Goal: Information Seeking & Learning: Learn about a topic

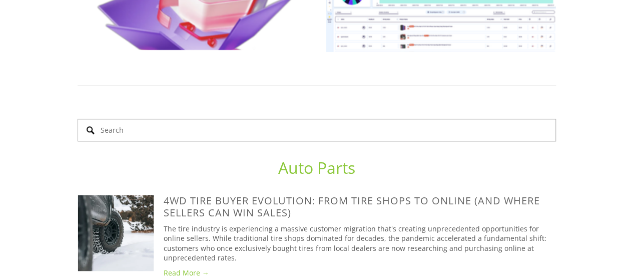
click at [160, 119] on input "Search" at bounding box center [317, 130] width 478 height 23
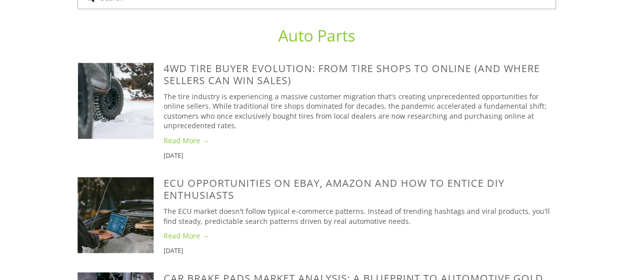
scroll to position [800, 0]
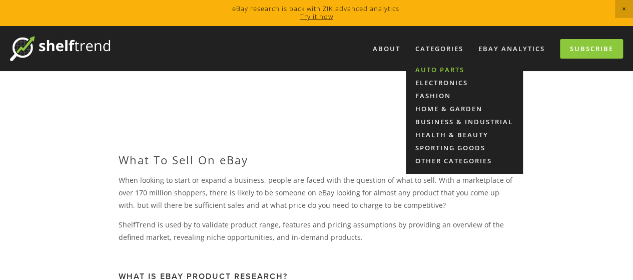
click at [431, 69] on link "Auto Parts" at bounding box center [464, 69] width 117 height 13
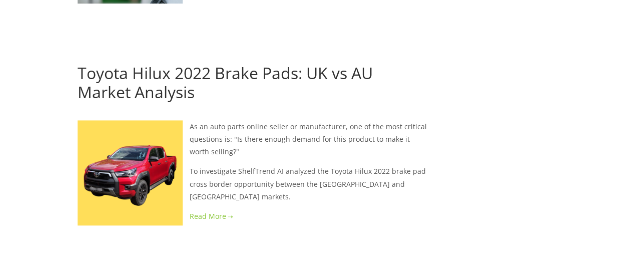
scroll to position [2170, 0]
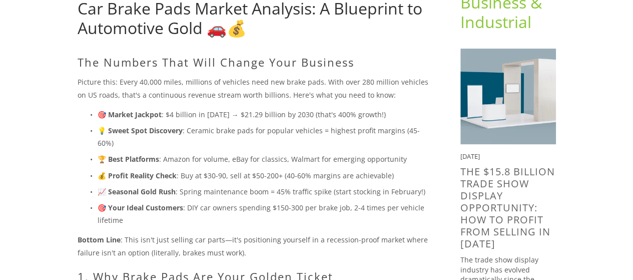
scroll to position [76, 0]
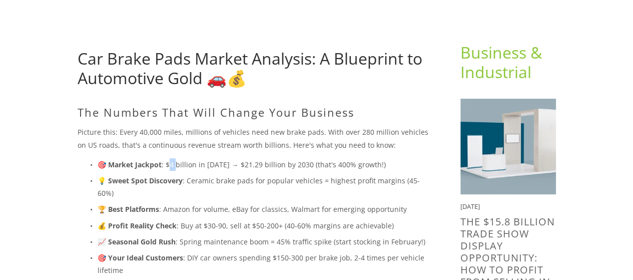
drag, startPoint x: 168, startPoint y: 165, endPoint x: 176, endPoint y: 168, distance: 8.4
click at [176, 168] on p "🎯 Market Jackpot : $4 billion in [DATE] → $21.29 billion by 2030 (that's 400% g…" at bounding box center [263, 164] width 331 height 13
click at [189, 175] on p "💡 Sweet Spot Discovery : Ceramic brake pads for popular vehicles = highest prof…" at bounding box center [263, 186] width 331 height 25
drag, startPoint x: 187, startPoint y: 182, endPoint x: 268, endPoint y: 183, distance: 81.0
click at [268, 183] on p "💡 Sweet Spot Discovery : Ceramic brake pads for popular vehicles = highest prof…" at bounding box center [263, 186] width 331 height 25
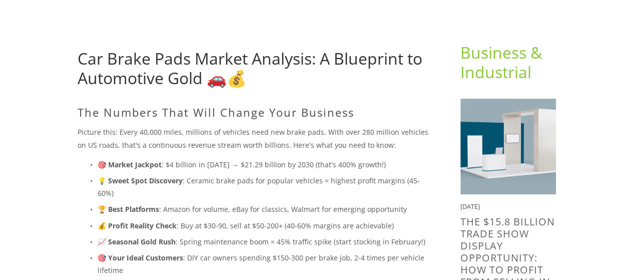
click at [276, 185] on p "💡 Sweet Spot Discovery : Ceramic brake pads for popular vehicles = highest prof…" at bounding box center [263, 186] width 331 height 25
drag, startPoint x: 165, startPoint y: 200, endPoint x: 221, endPoint y: 199, distance: 56.5
click at [221, 203] on p "🏆 Best Platforms : Amazon for volume, eBay for classics, Walmart for emerging o…" at bounding box center [263, 209] width 331 height 13
drag, startPoint x: 233, startPoint y: 198, endPoint x: 278, endPoint y: 200, distance: 45.1
click at [278, 203] on p "🏆 Best Platforms : Amazon for volume, eBay for classics, Walmart for emerging o…" at bounding box center [263, 209] width 331 height 13
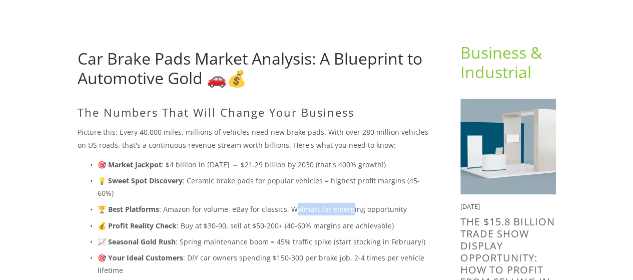
drag, startPoint x: 296, startPoint y: 200, endPoint x: 348, endPoint y: 198, distance: 52.6
click at [348, 203] on p "🏆 Best Platforms : Amazon for volume, eBay for classics, Walmart for emerging o…" at bounding box center [263, 209] width 331 height 13
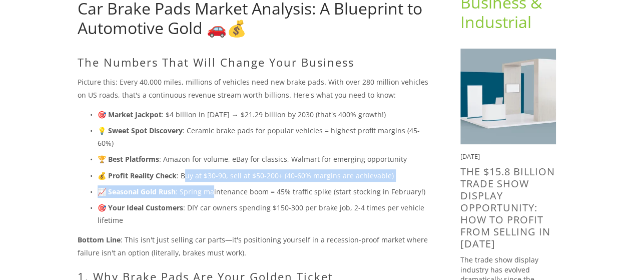
drag, startPoint x: 182, startPoint y: 165, endPoint x: 211, endPoint y: 170, distance: 29.4
click at [211, 170] on ul "🎯 Market Jackpot : $4 billion in [DATE] → $21.29 billion by 2030 (that's 400% g…" at bounding box center [253, 167] width 351 height 119
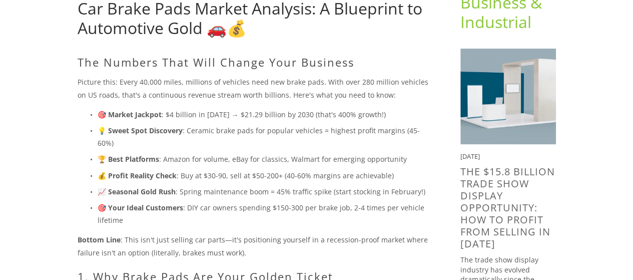
click at [252, 185] on p "📈 Seasonal Gold Rush : Spring maintenance boom = 45% traffic spike (start stock…" at bounding box center [263, 191] width 331 height 13
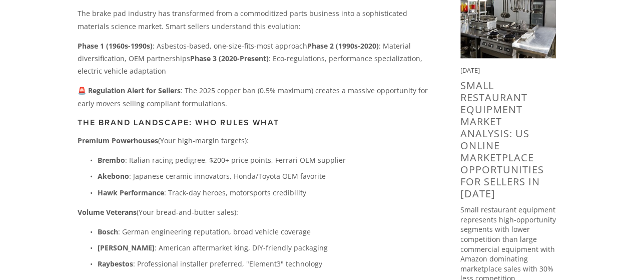
scroll to position [676, 0]
